Goal: Find specific page/section: Find specific page/section

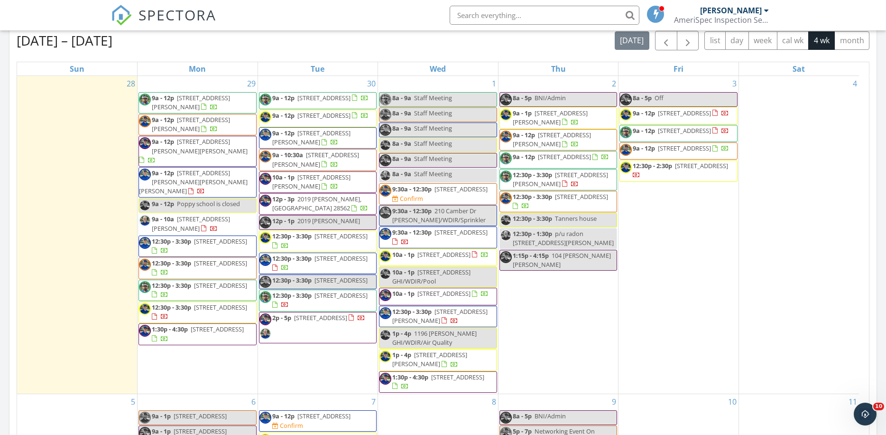
scroll to position [883, 906]
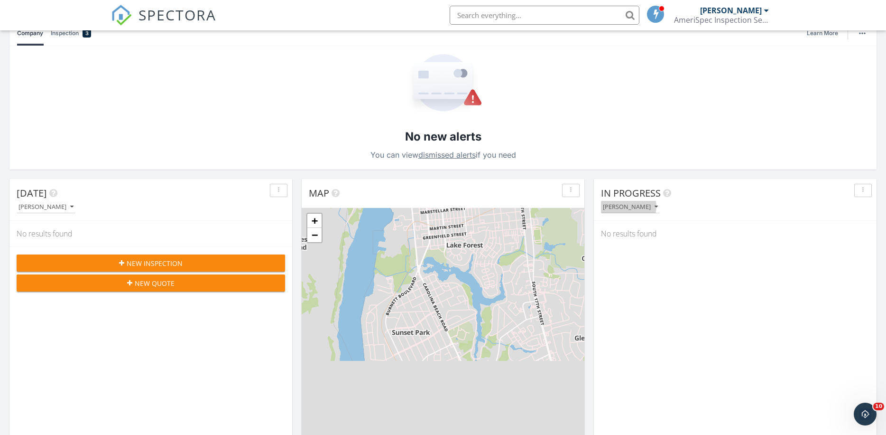
click at [636, 207] on div "[PERSON_NAME]" at bounding box center [630, 207] width 55 height 7
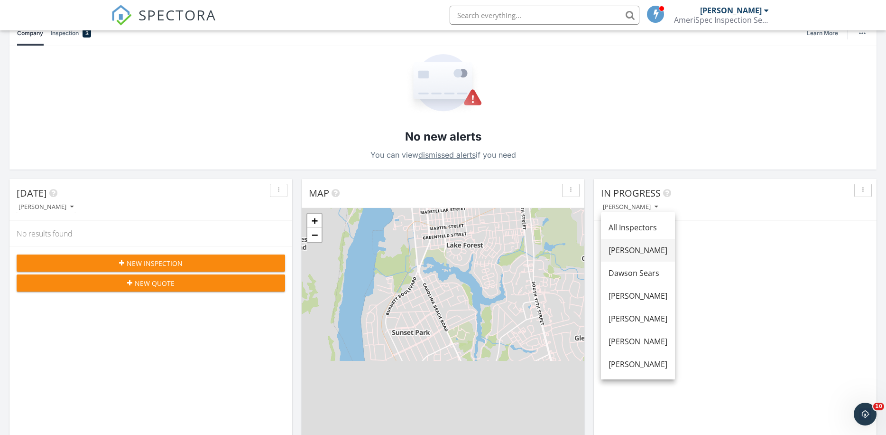
click at [632, 249] on div "[PERSON_NAME]" at bounding box center [638, 249] width 59 height 11
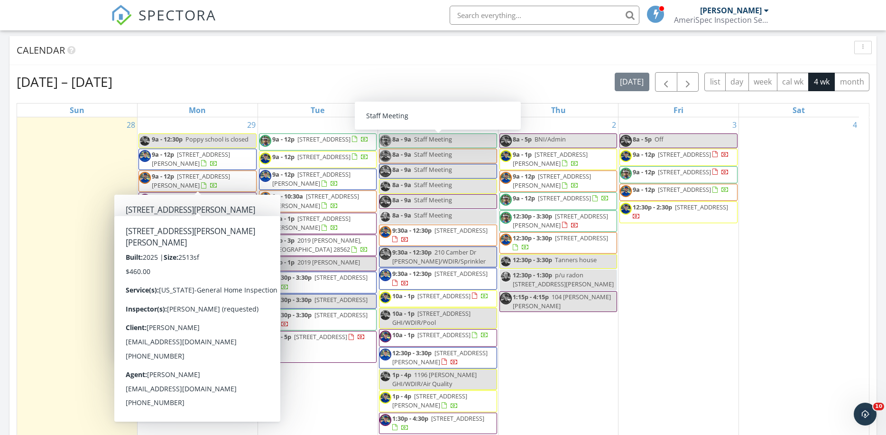
scroll to position [551, 0]
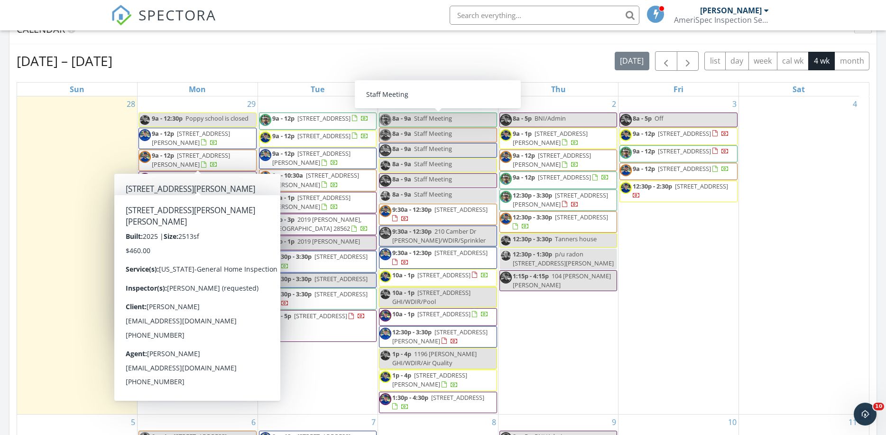
click at [10, 126] on div "Sep 28 – Oct 25, 2025 today list day week cal wk 4 wk month Sun Mon Tue Wed Thu…" at bounding box center [442, 260] width 867 height 432
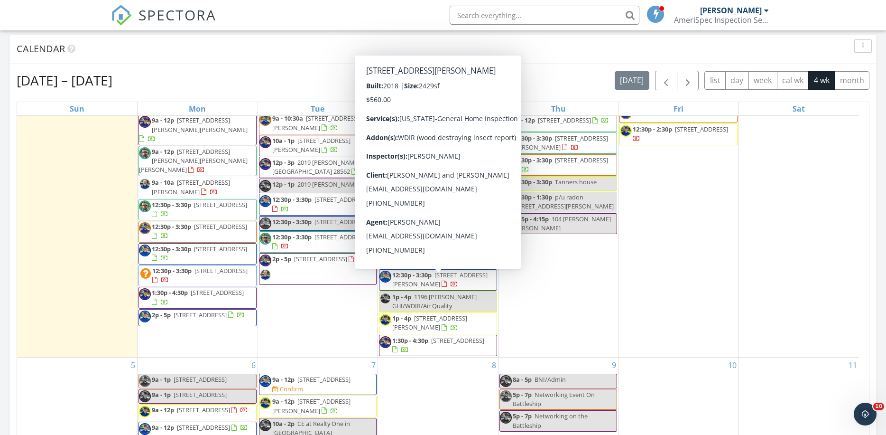
scroll to position [66, 0]
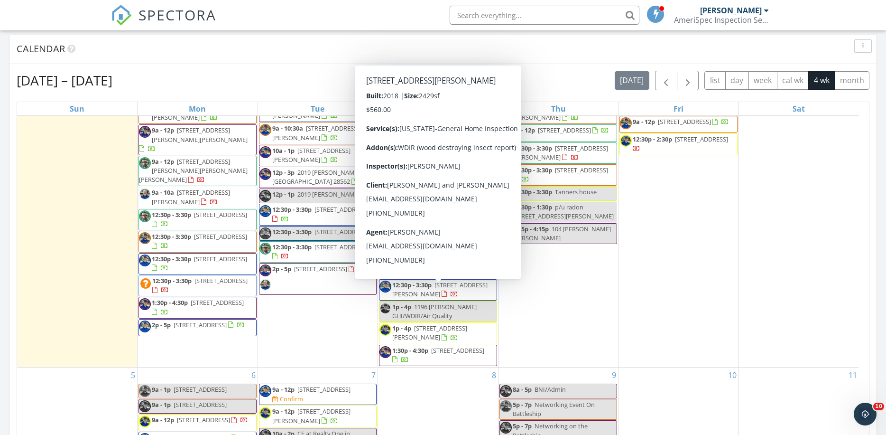
click at [9, 282] on div "Sep 28 – Oct 25, 2025 today list day week cal wk 4 wk month Sun Mon Tue Wed Thu…" at bounding box center [442, 280] width 867 height 432
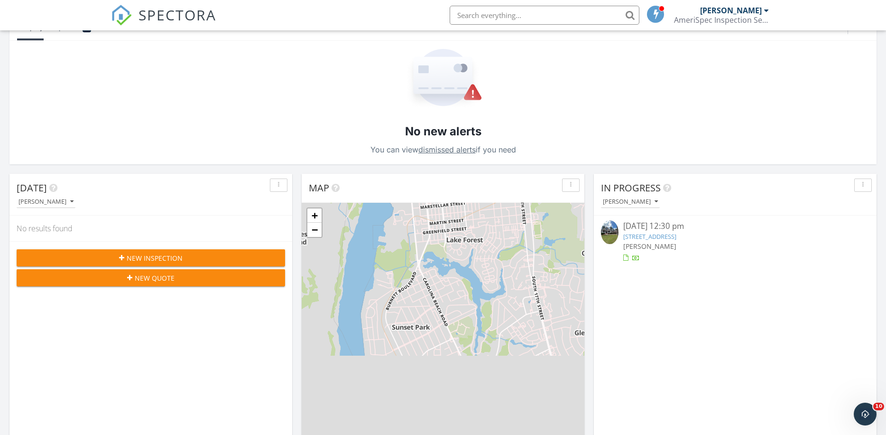
scroll to position [0, 0]
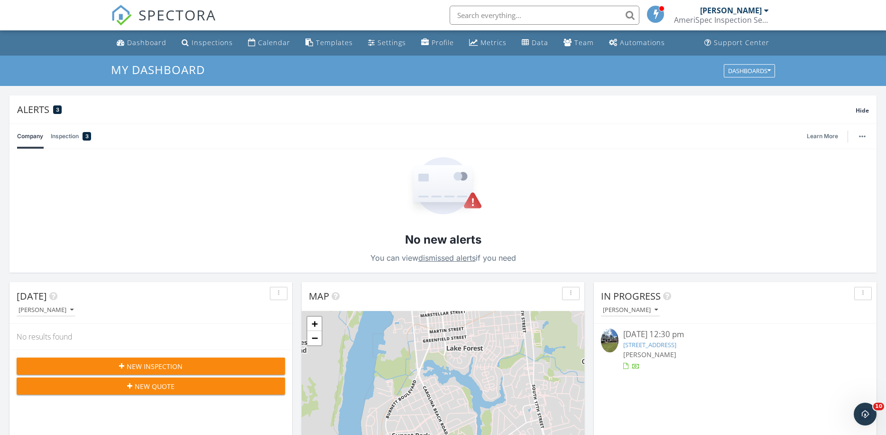
click at [496, 15] on input "text" at bounding box center [545, 15] width 190 height 19
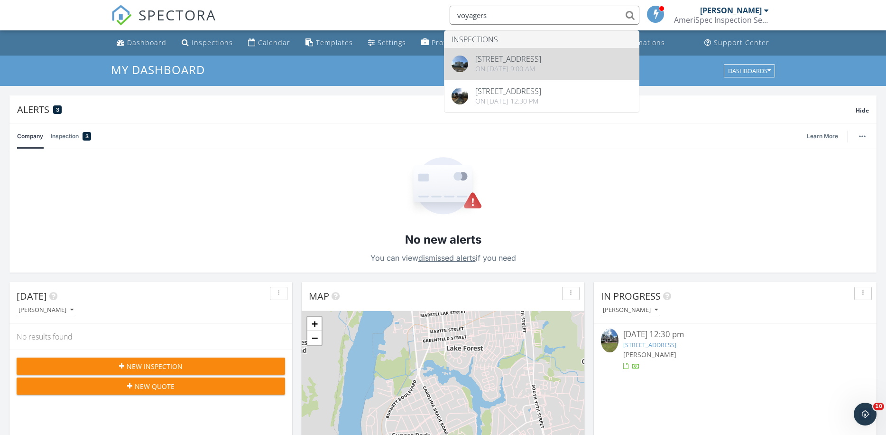
type input "voyagers"
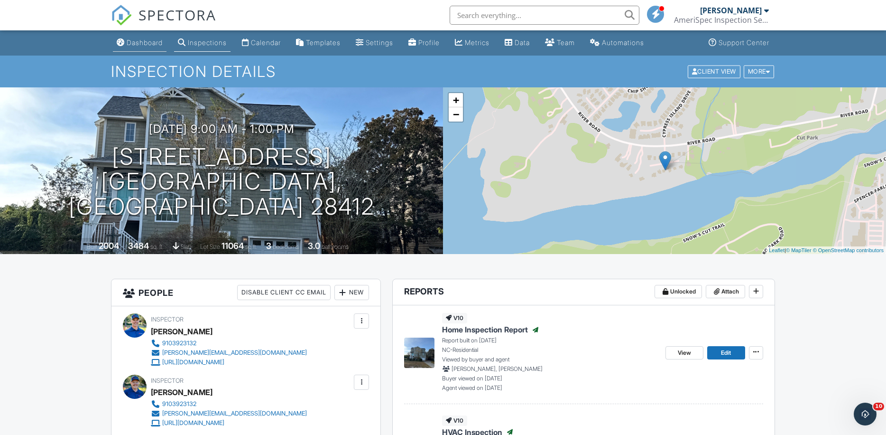
click at [139, 43] on div "Dashboard" at bounding box center [145, 42] width 36 height 8
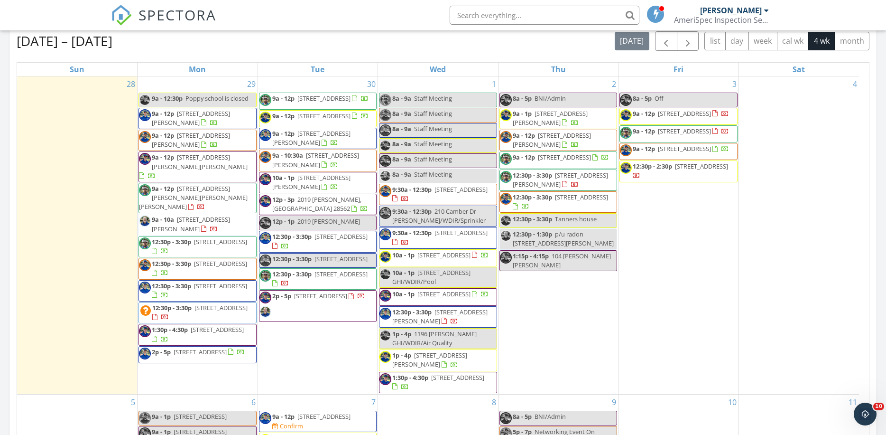
scroll to position [511, 0]
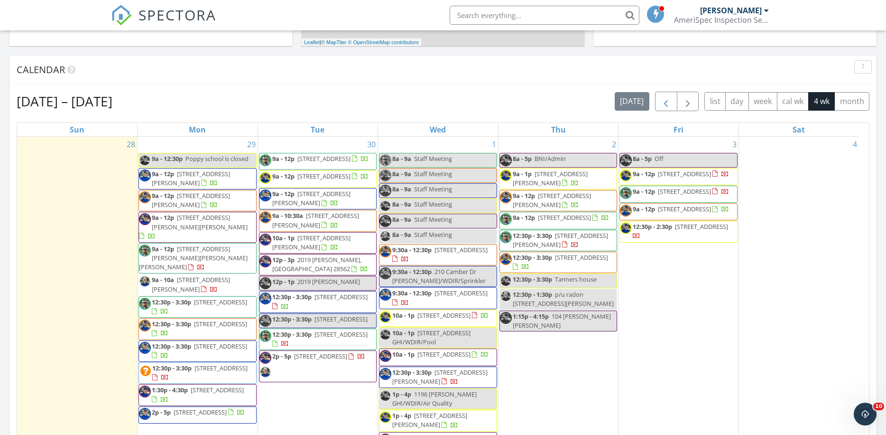
click at [668, 105] on span "button" at bounding box center [665, 101] width 11 height 11
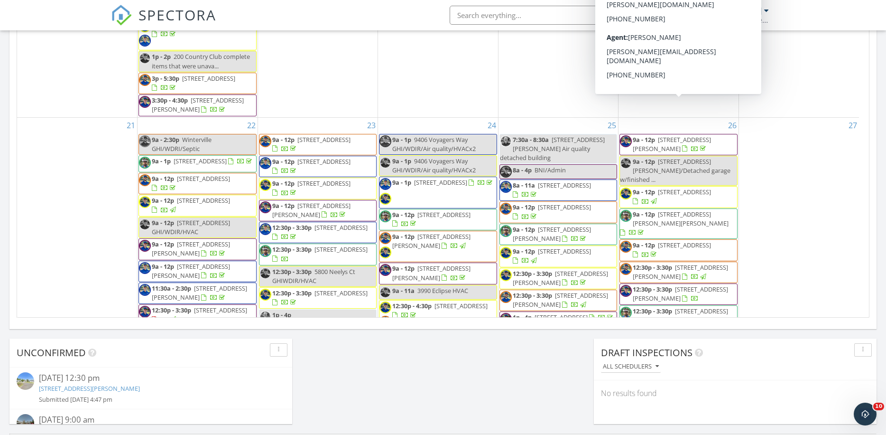
scroll to position [602, 0]
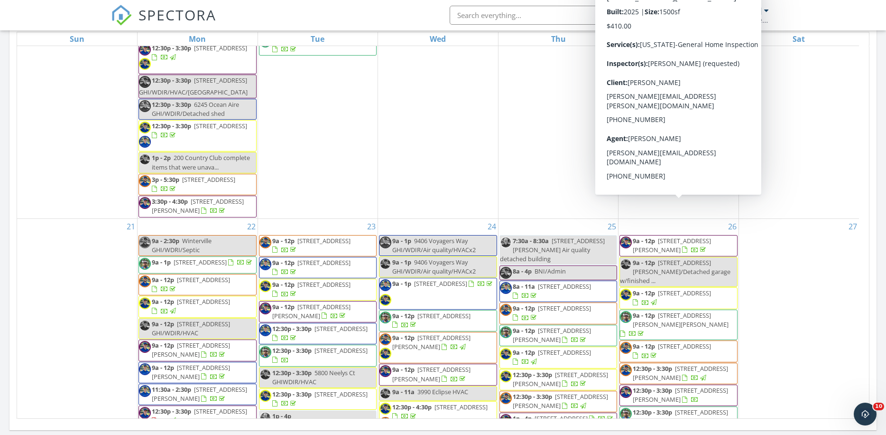
click at [3, 193] on div "Today Kyle Branyon No results found New Inspection New Quote Map + − Leaflet | …" at bounding box center [443, 102] width 886 height 863
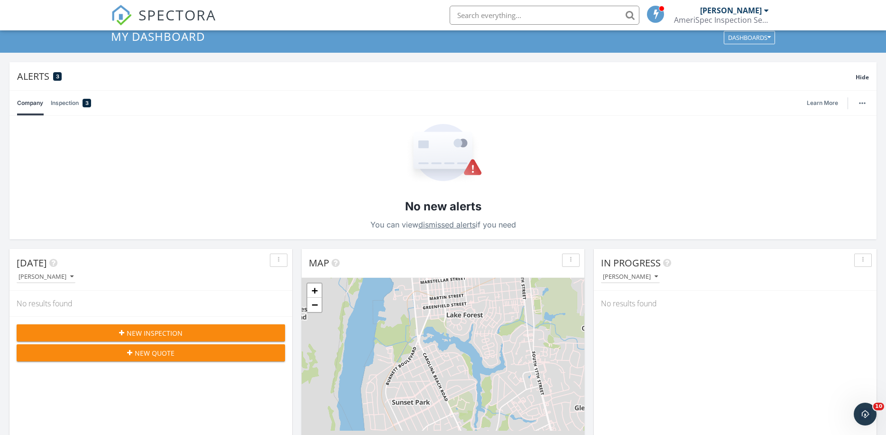
scroll to position [448, 0]
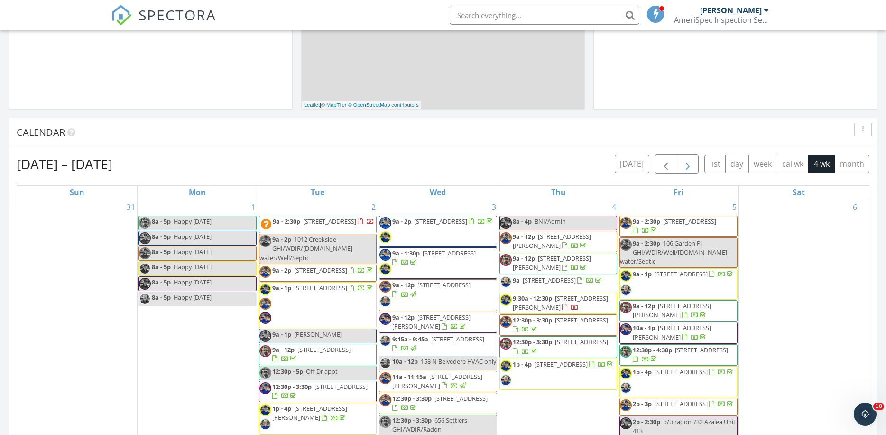
click at [685, 164] on span "button" at bounding box center [687, 163] width 11 height 11
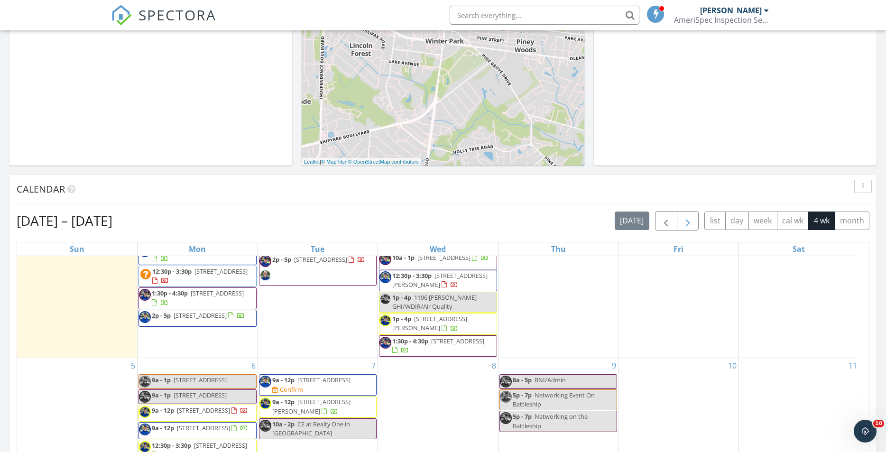
scroll to position [488, 0]
